Goal: Information Seeking & Learning: Learn about a topic

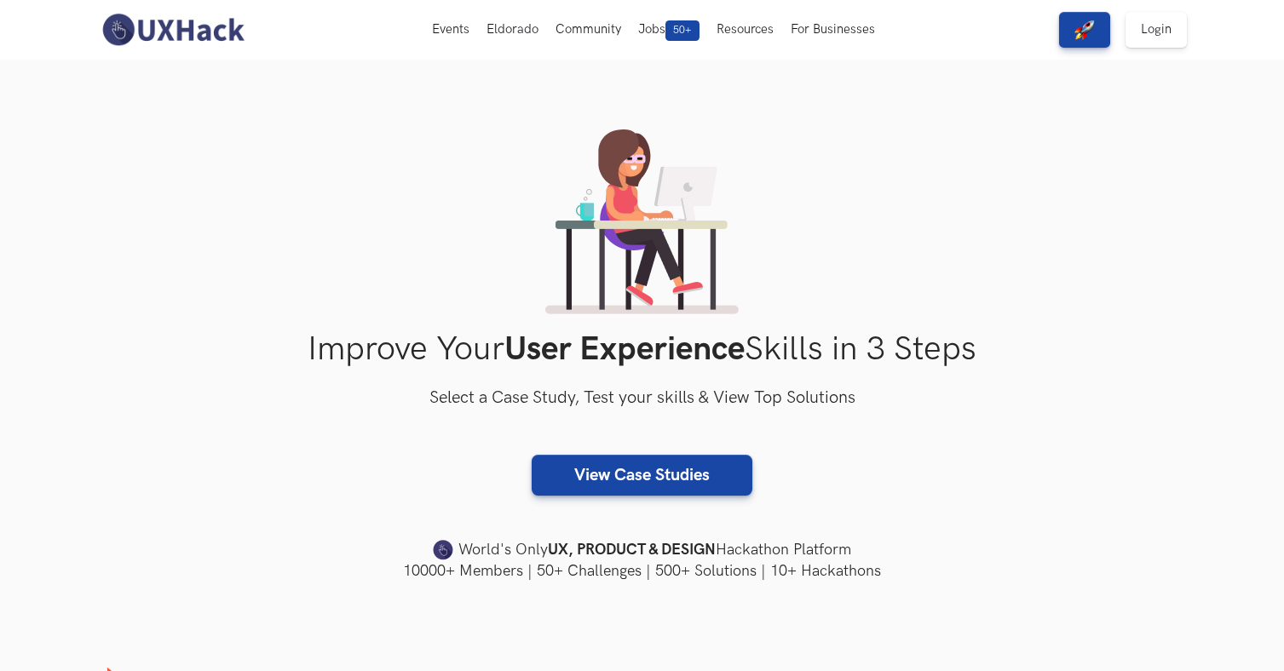
scroll to position [12, 0]
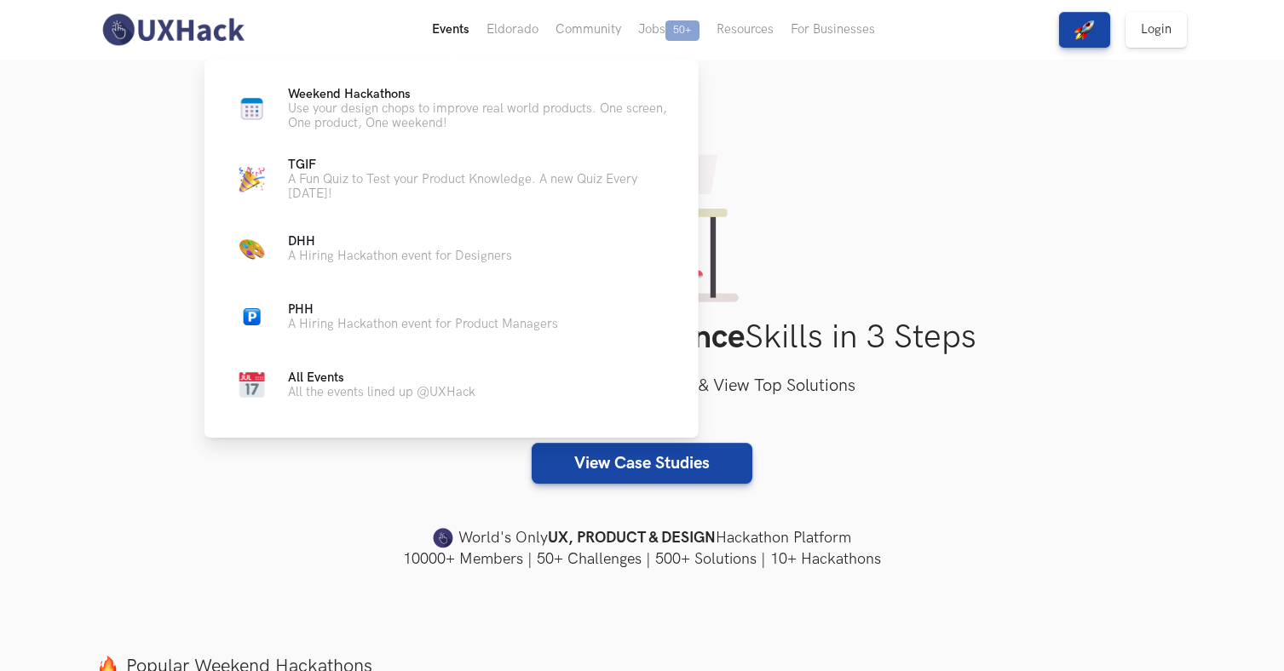
click at [461, 25] on button "Events Live" at bounding box center [450, 30] width 55 height 60
click at [351, 96] on span "Weekend Hackathons Live" at bounding box center [349, 94] width 123 height 14
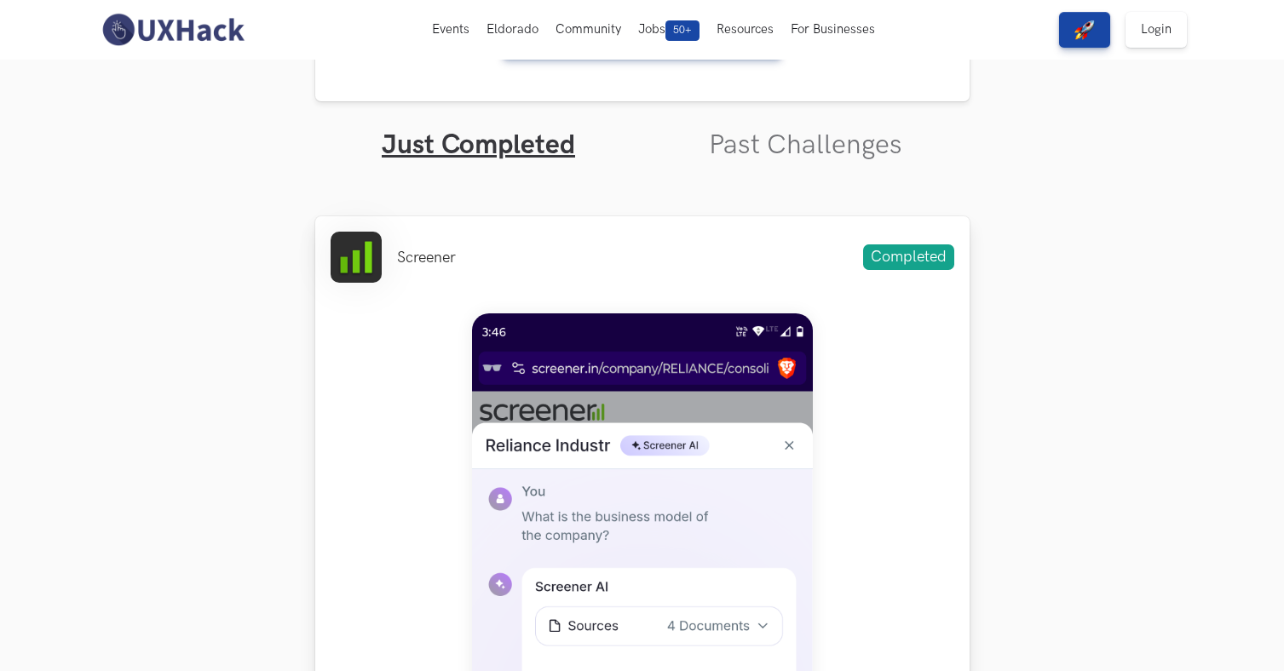
scroll to position [519, 0]
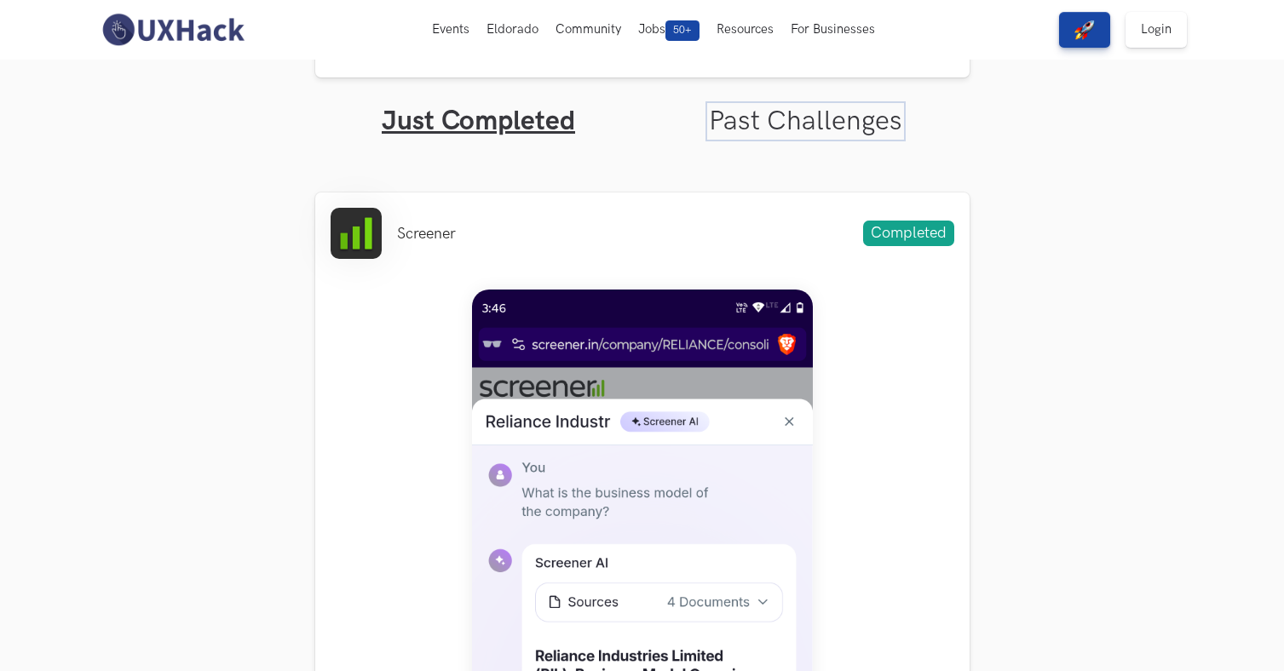
click at [788, 117] on link "Past Challenges" at bounding box center [805, 121] width 193 height 33
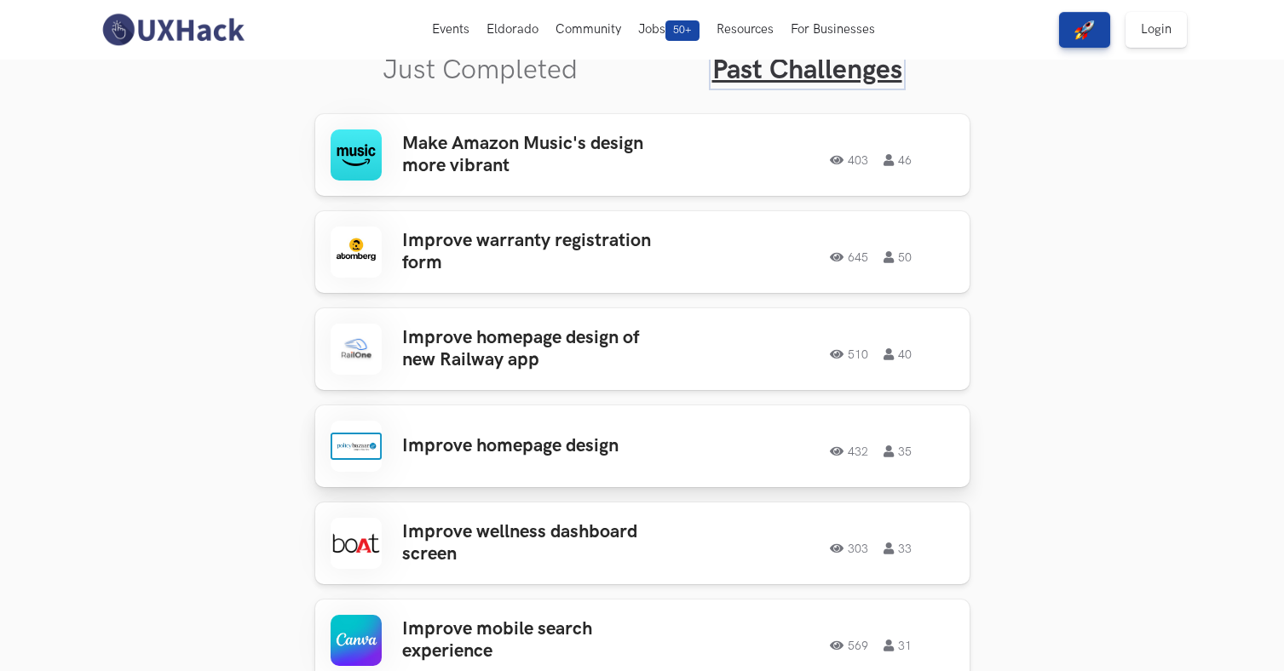
scroll to position [571, 0]
click at [483, 445] on h3 "Improve homepage design" at bounding box center [535, 445] width 266 height 22
